Goal: Task Accomplishment & Management: Use online tool/utility

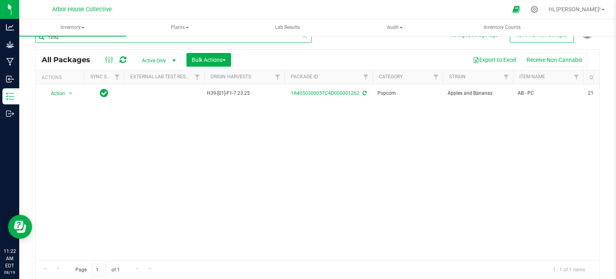
click at [94, 38] on input "1262" at bounding box center [173, 37] width 276 height 12
type input "1"
type input "1263"
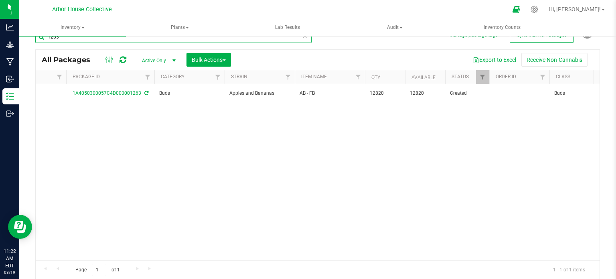
scroll to position [0, 218]
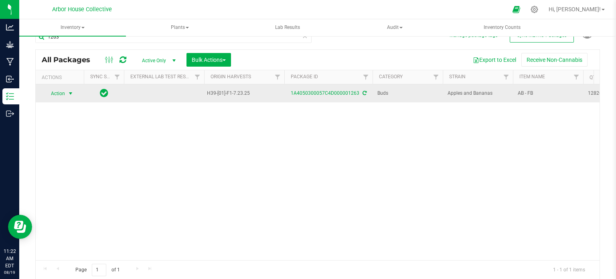
click at [70, 94] on span "select" at bounding box center [70, 93] width 6 height 6
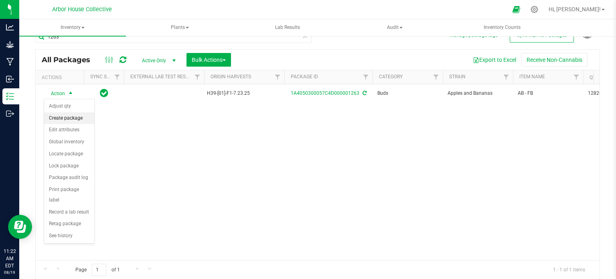
click at [69, 118] on li "Create package" at bounding box center [69, 118] width 50 height 12
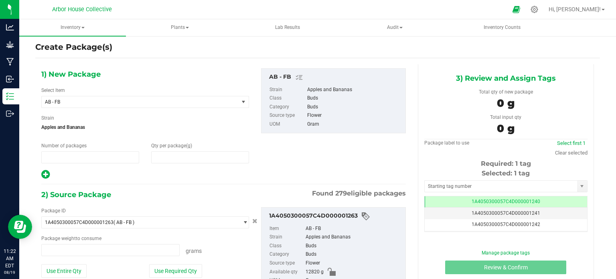
type input "1"
type input "0.0000"
type input "0.0000 g"
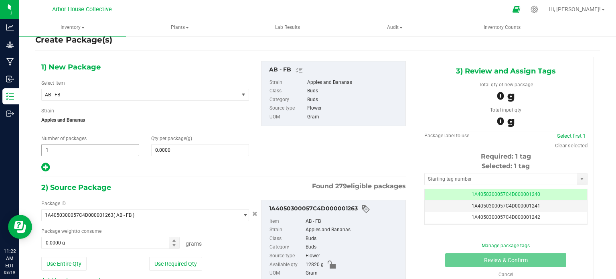
click at [54, 146] on span "1 1" at bounding box center [90, 150] width 98 height 12
click at [54, 146] on input "1" at bounding box center [90, 149] width 97 height 11
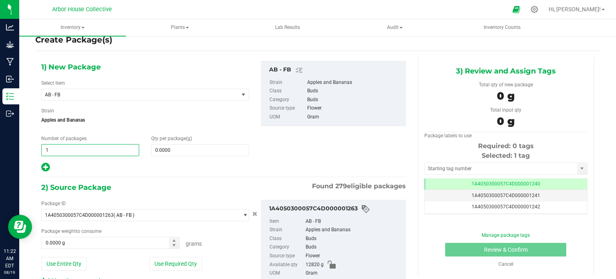
type input "12"
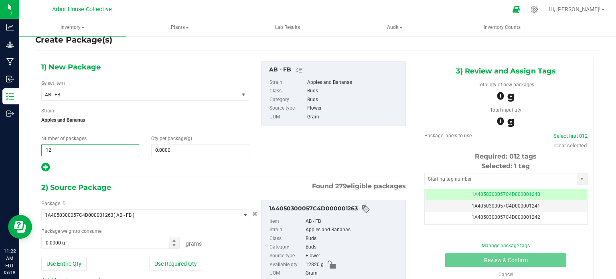
type input "12"
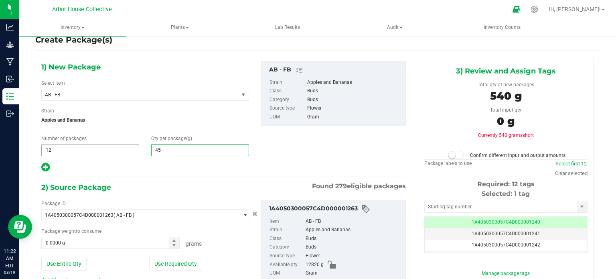
type input "454"
type input "454.0000"
click at [82, 239] on span at bounding box center [110, 242] width 138 height 12
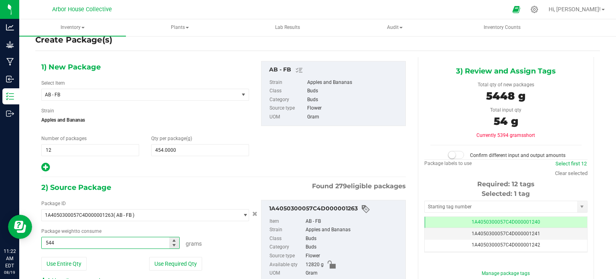
type input "5448"
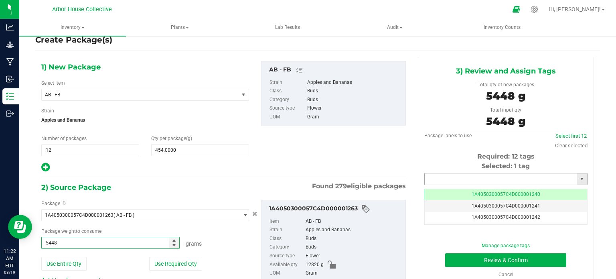
type input "5448.0000 g"
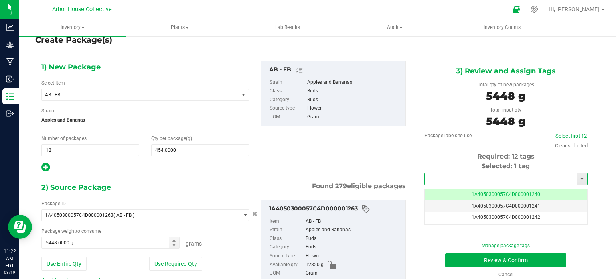
click at [447, 173] on input "text" at bounding box center [500, 178] width 152 height 11
click at [454, 194] on li "1A4050300057C4D000001276" at bounding box center [500, 192] width 161 height 12
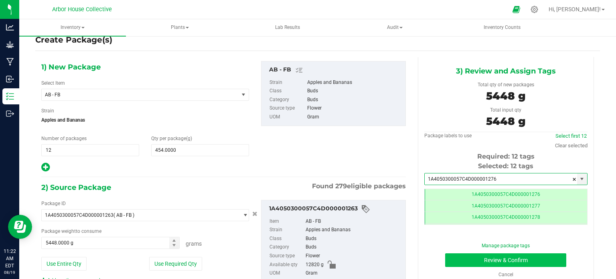
type input "1A4050300057C4D000001276"
click at [459, 260] on button "Review & Confirm" at bounding box center [505, 260] width 121 height 14
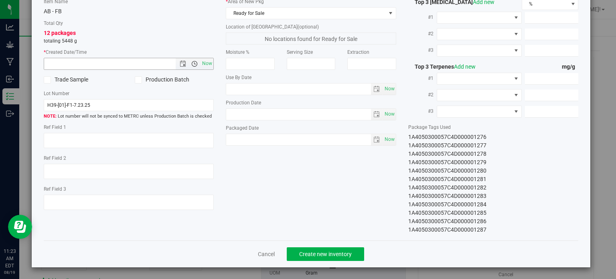
click at [197, 63] on span "Open the time view" at bounding box center [195, 64] width 14 height 6
click at [205, 63] on span "Now" at bounding box center [207, 64] width 14 height 12
type input "[DATE] 11:23 AM"
click at [386, 139] on span "Now" at bounding box center [389, 139] width 14 height 12
type input "[DATE]"
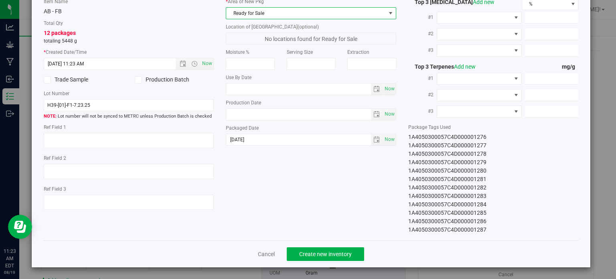
click at [387, 13] on span at bounding box center [390, 13] width 6 height 6
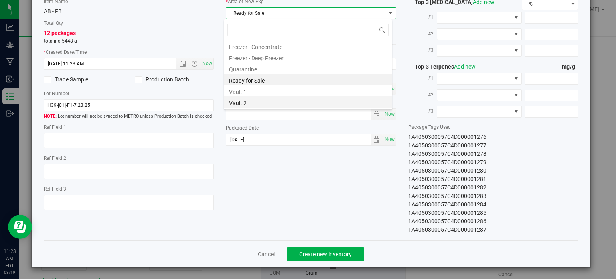
click at [295, 103] on li "Vault 2" at bounding box center [308, 101] width 168 height 11
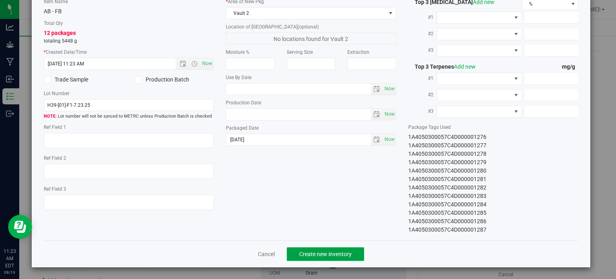
click at [323, 251] on span "Create new inventory" at bounding box center [325, 254] width 53 height 6
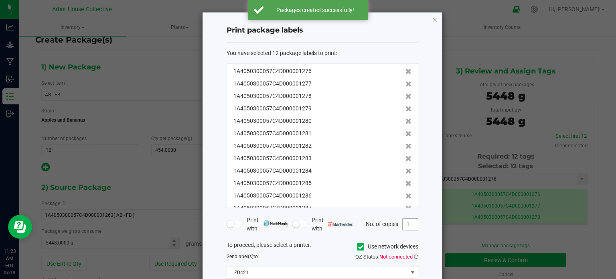
click at [411, 224] on input "1" at bounding box center [409, 223] width 15 height 11
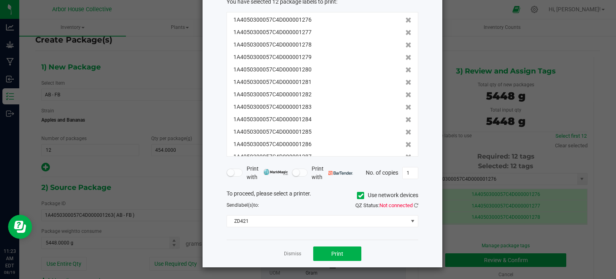
click at [413, 204] on span "QZ Status: Not connected" at bounding box center [386, 205] width 63 height 6
click at [415, 203] on icon at bounding box center [416, 204] width 4 height 5
click at [337, 251] on span "Print" at bounding box center [337, 253] width 12 height 6
click at [294, 251] on link "Dismiss" at bounding box center [292, 253] width 17 height 7
